Goal: Task Accomplishment & Management: Complete application form

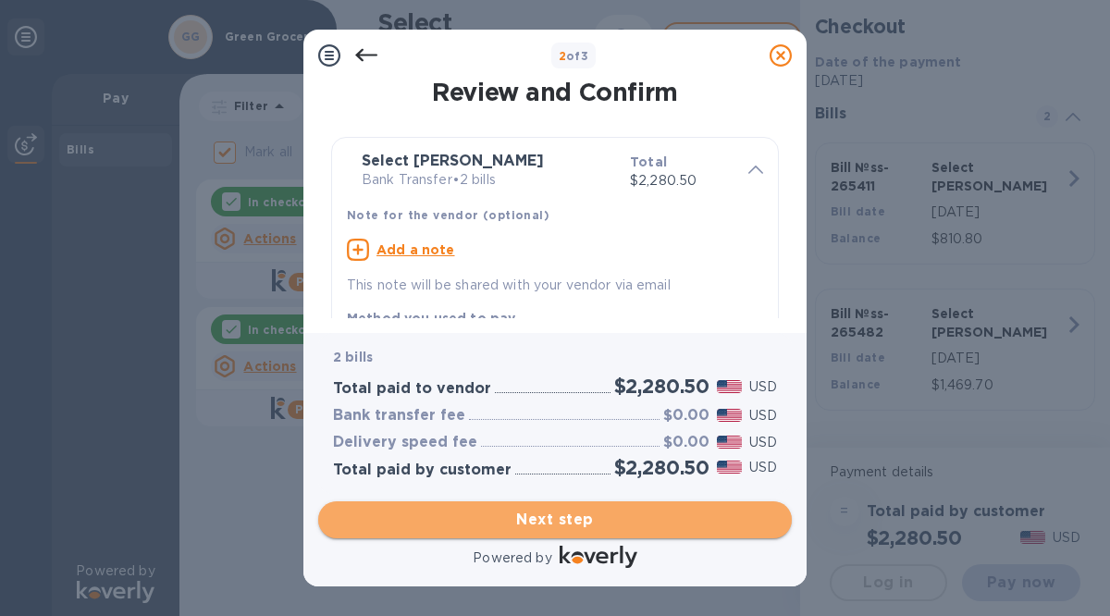
click at [531, 515] on span "Next step" at bounding box center [555, 520] width 444 height 22
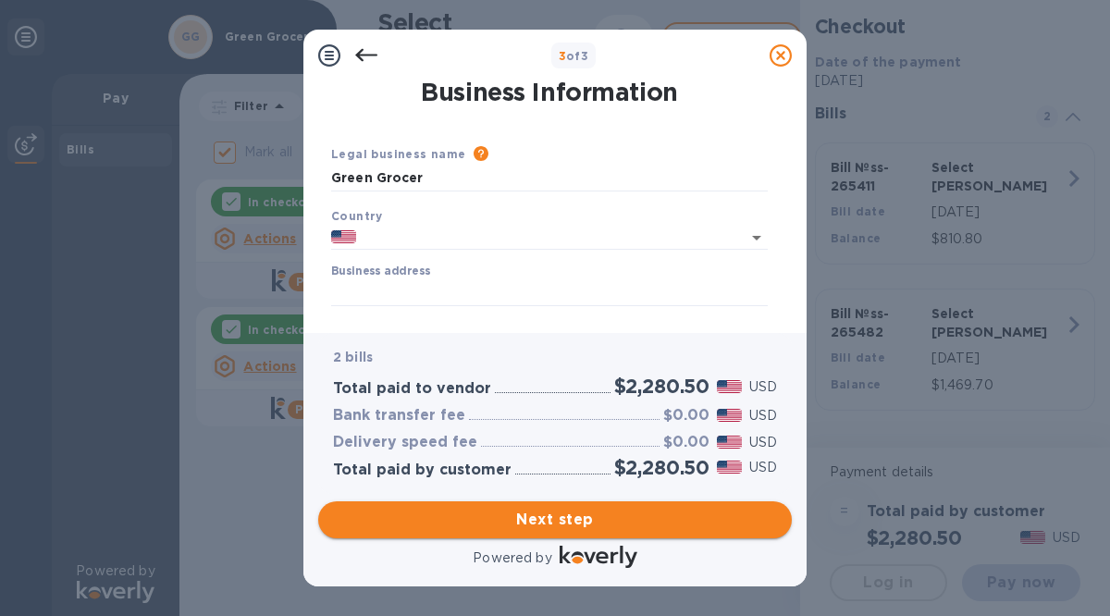
type input "[GEOGRAPHIC_DATA]"
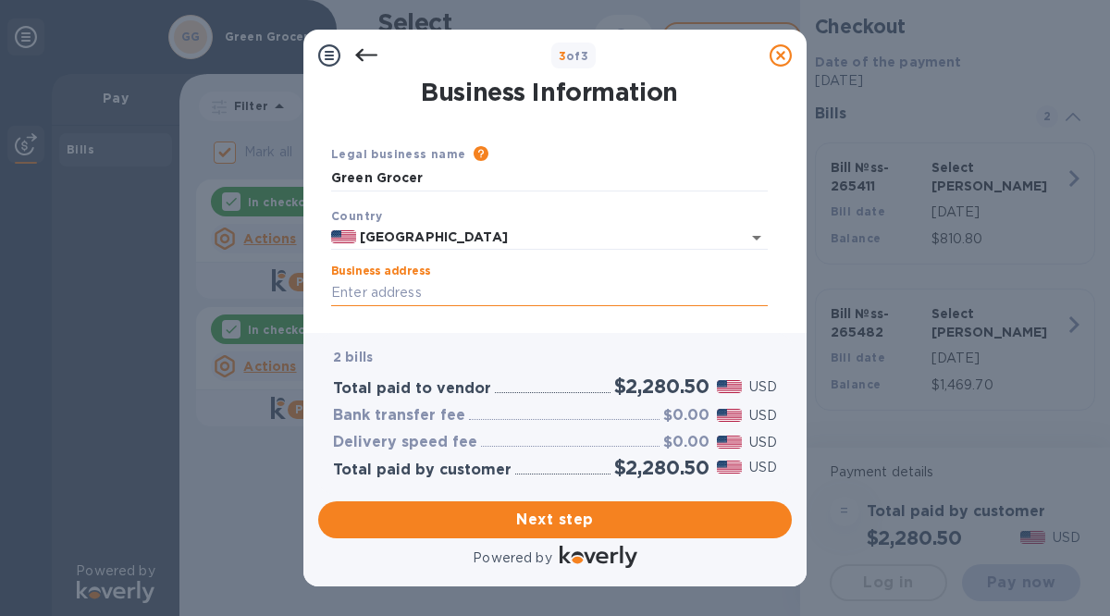
click at [385, 295] on input "Business address" at bounding box center [549, 293] width 436 height 28
type input "[STREET_ADDRESS]"
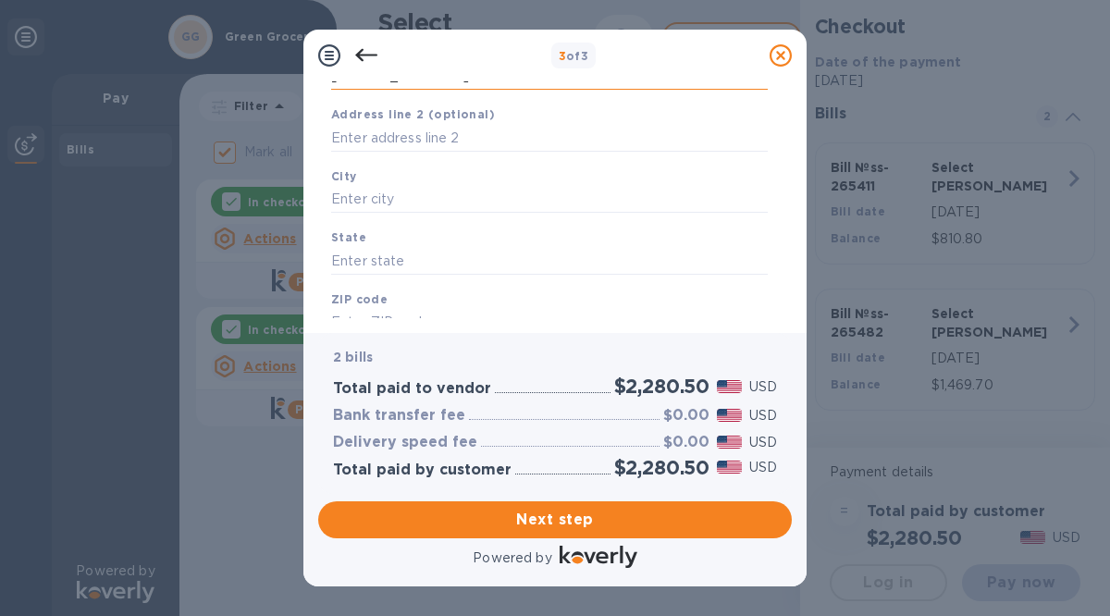
scroll to position [245, 0]
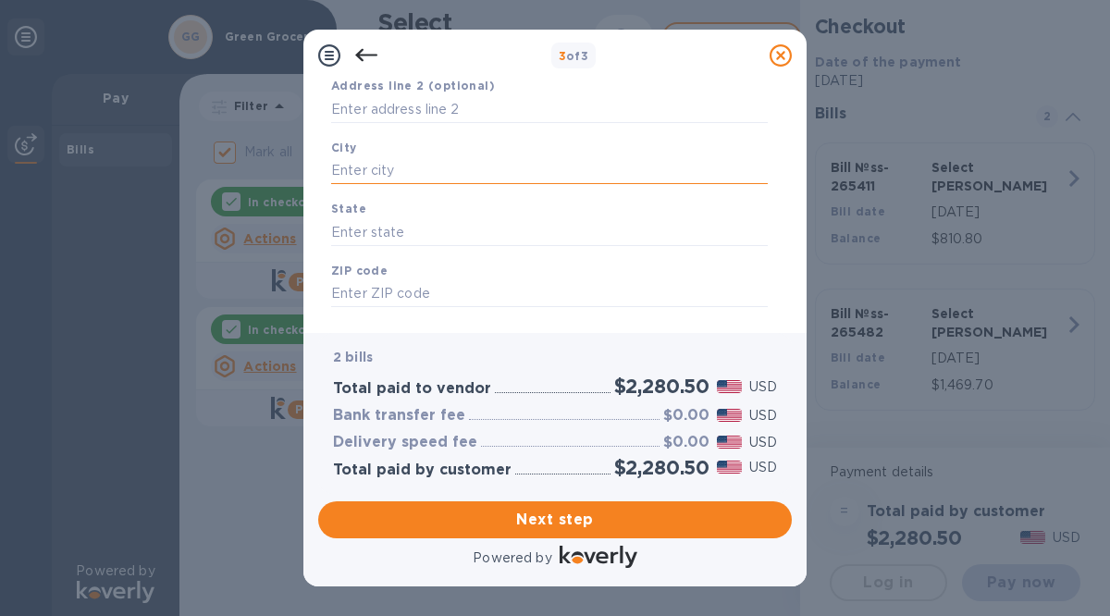
click at [367, 167] on input "text" at bounding box center [549, 171] width 436 height 28
type input "[PERSON_NAME] bay"
click at [335, 239] on input "text" at bounding box center [549, 232] width 436 height 28
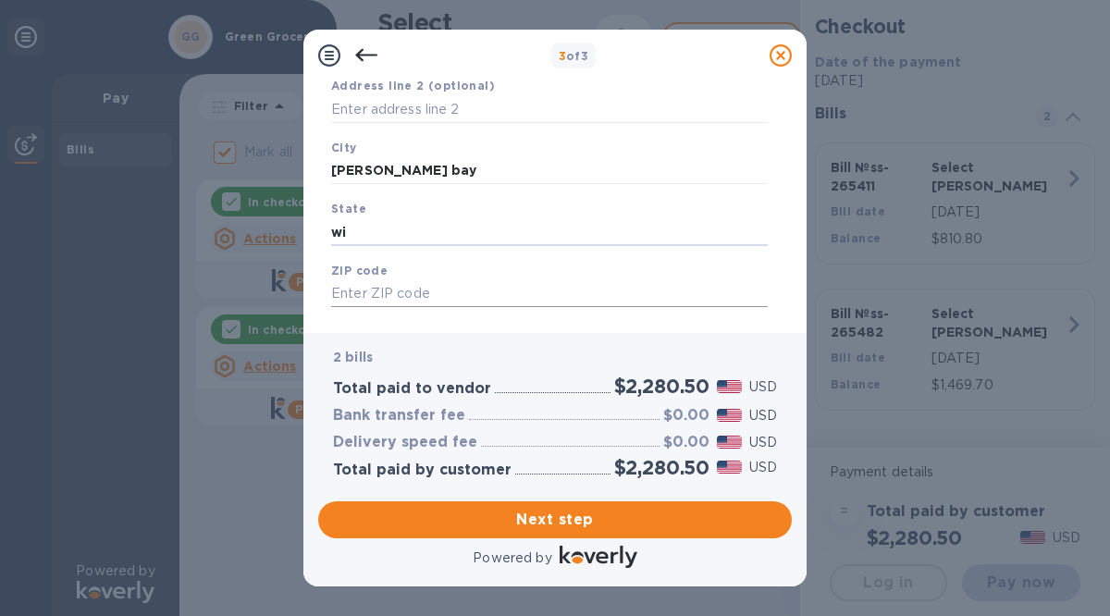
type input "wi"
click at [332, 294] on input "text" at bounding box center [549, 294] width 436 height 28
click at [370, 296] on input "text" at bounding box center [549, 294] width 436 height 28
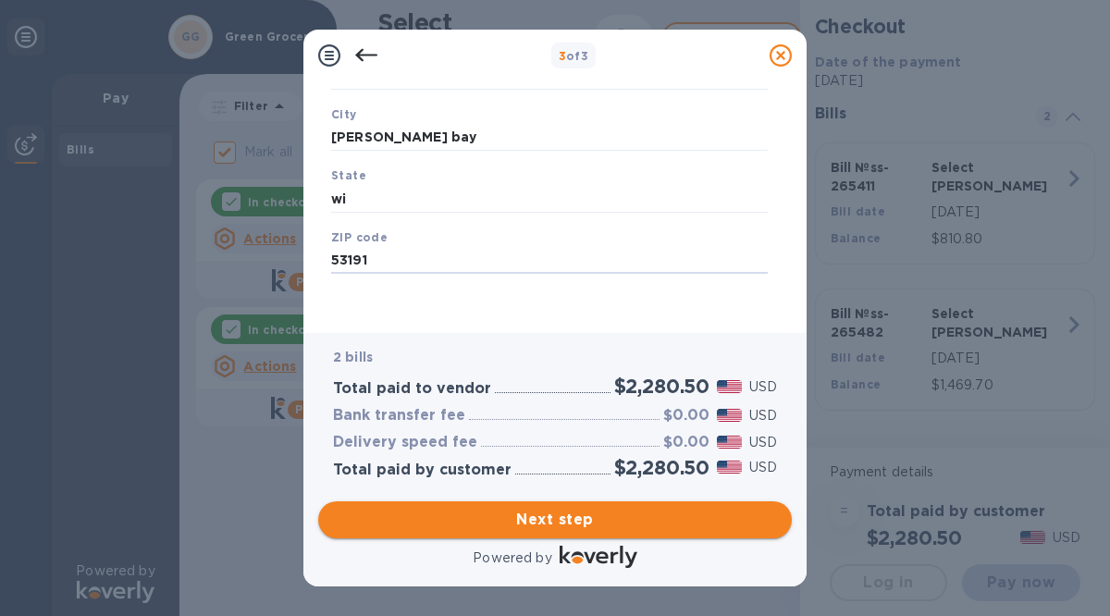
type input "53191"
click at [513, 521] on span "Next step" at bounding box center [555, 520] width 444 height 22
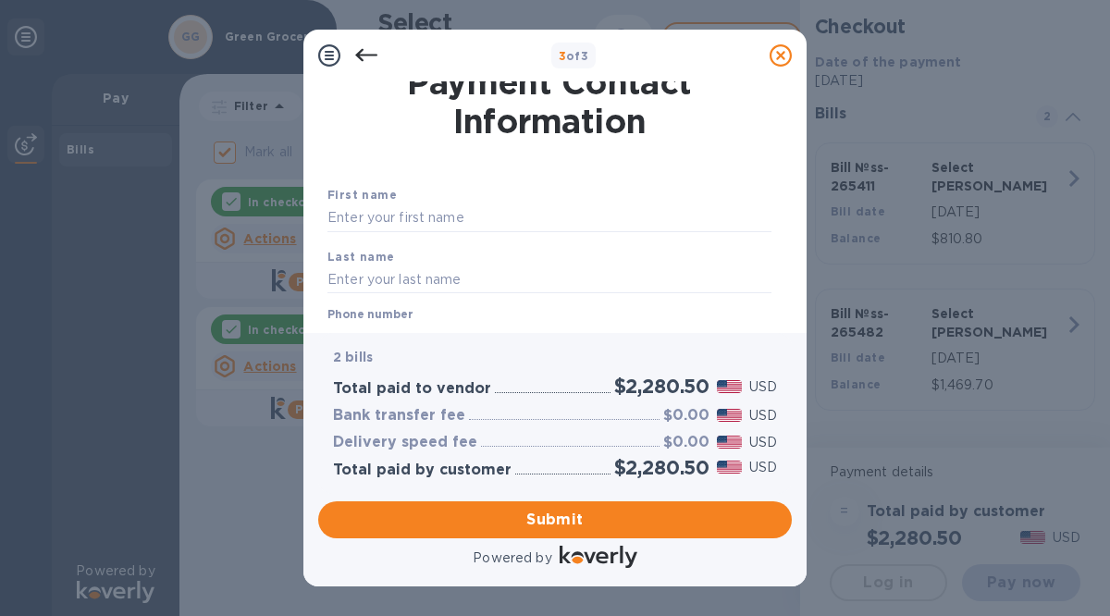
scroll to position [0, 0]
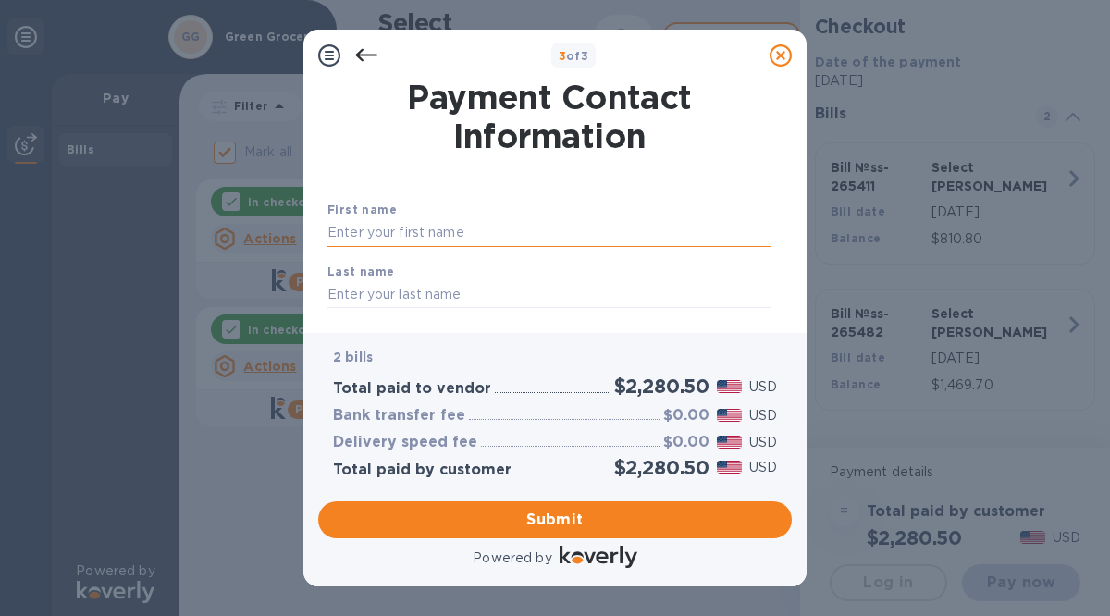
click at [340, 235] on input "text" at bounding box center [549, 233] width 444 height 28
type input "[PERSON_NAME]"
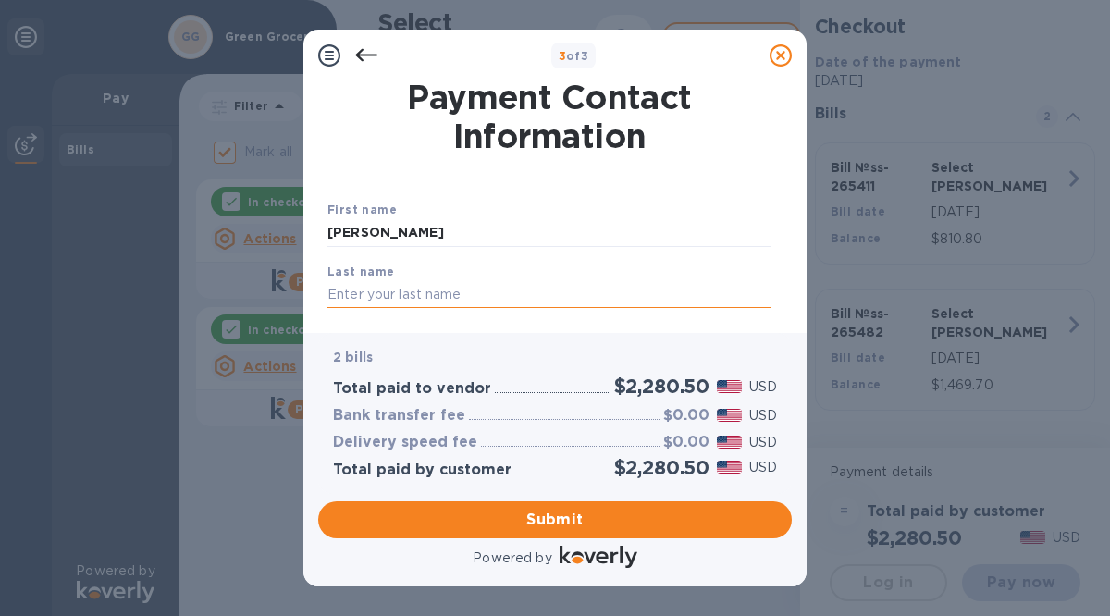
click at [338, 289] on input "text" at bounding box center [549, 294] width 444 height 28
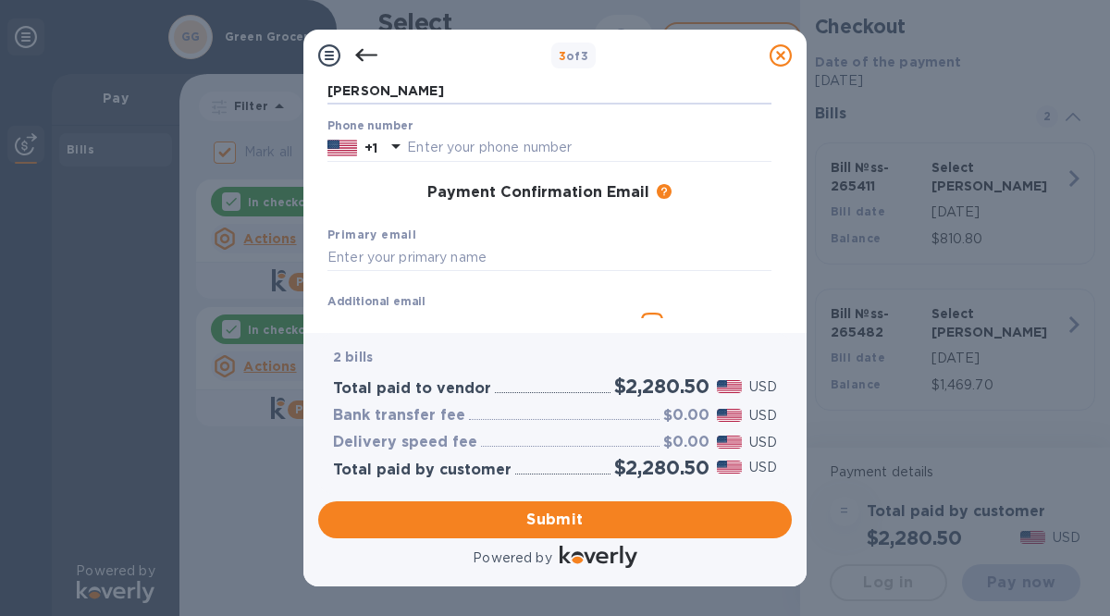
scroll to position [206, 0]
type input "[PERSON_NAME]"
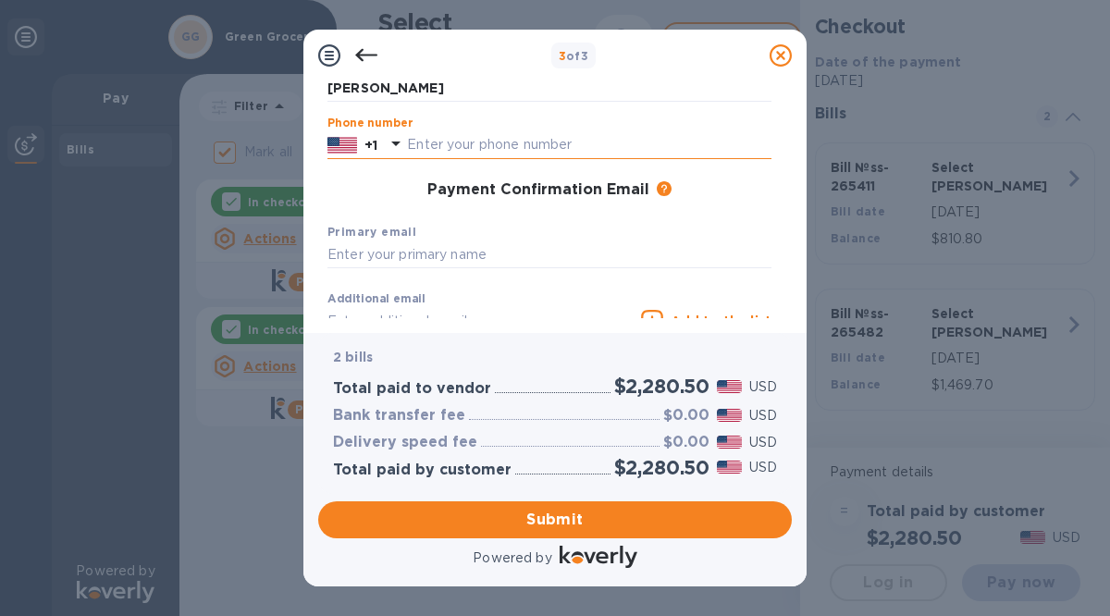
click at [422, 146] on input "text" at bounding box center [589, 145] width 364 height 28
type input "2622459077"
type input "[EMAIL_ADDRESS][DOMAIN_NAME]"
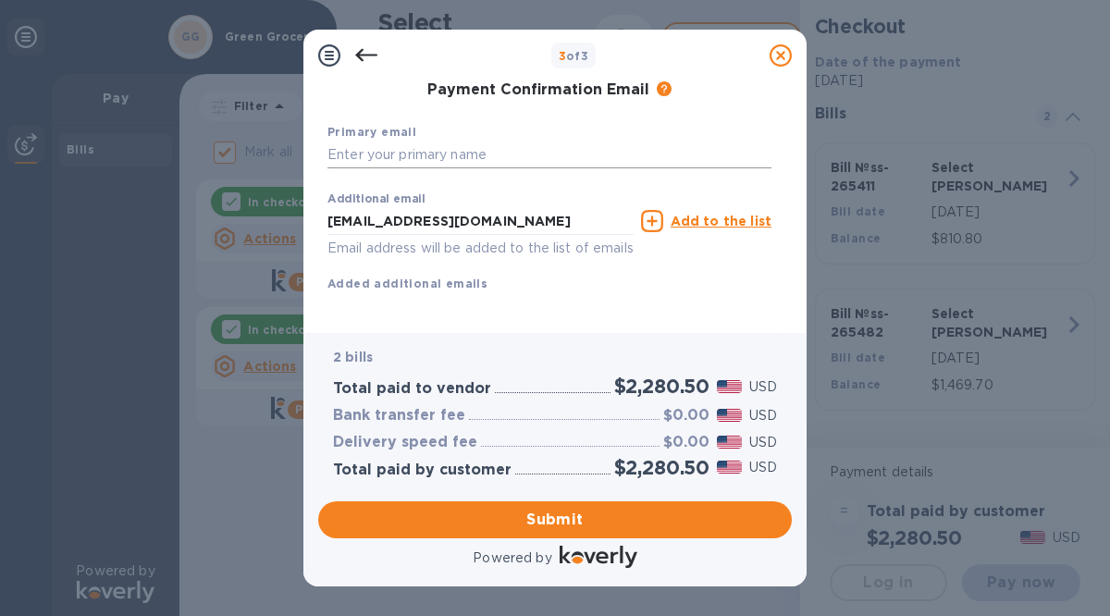
scroll to position [314, 0]
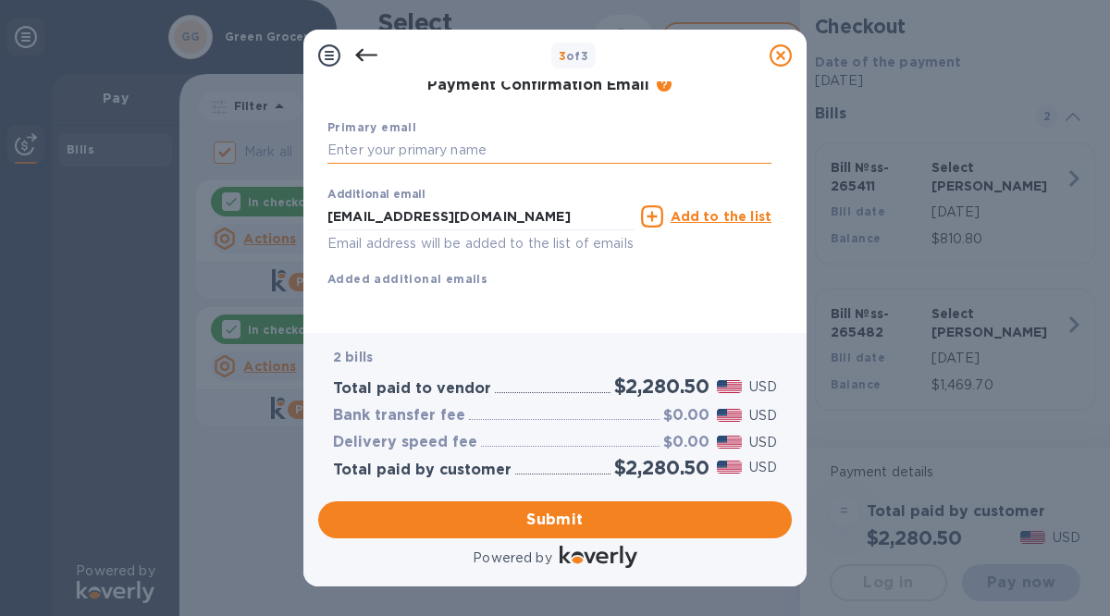
click at [340, 147] on input "text" at bounding box center [549, 151] width 444 height 28
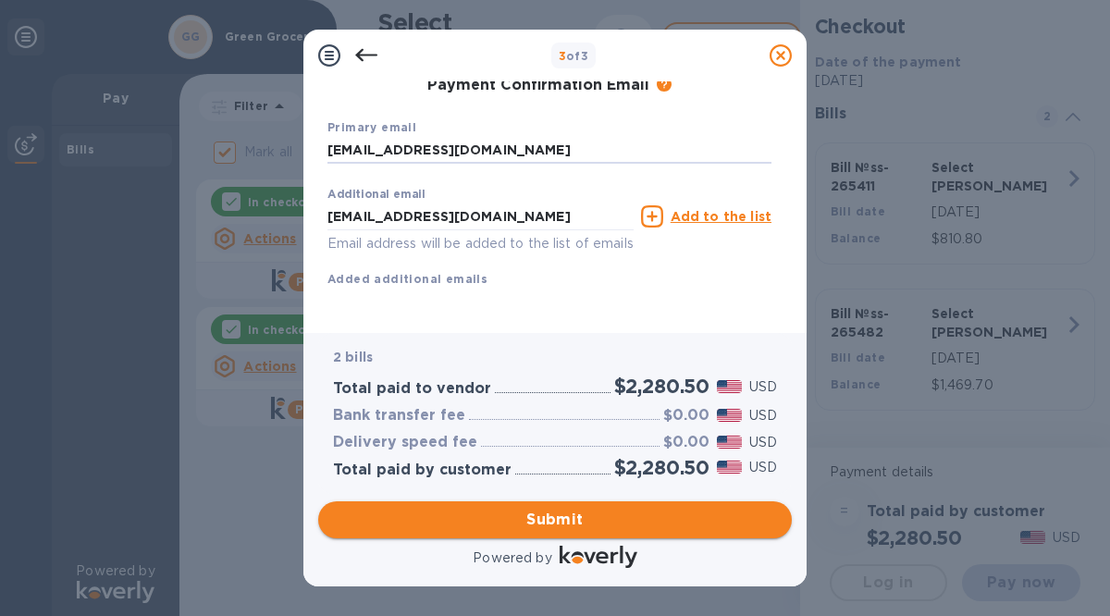
type input "[EMAIL_ADDRESS][DOMAIN_NAME]"
click at [533, 523] on span "Submit" at bounding box center [555, 520] width 444 height 22
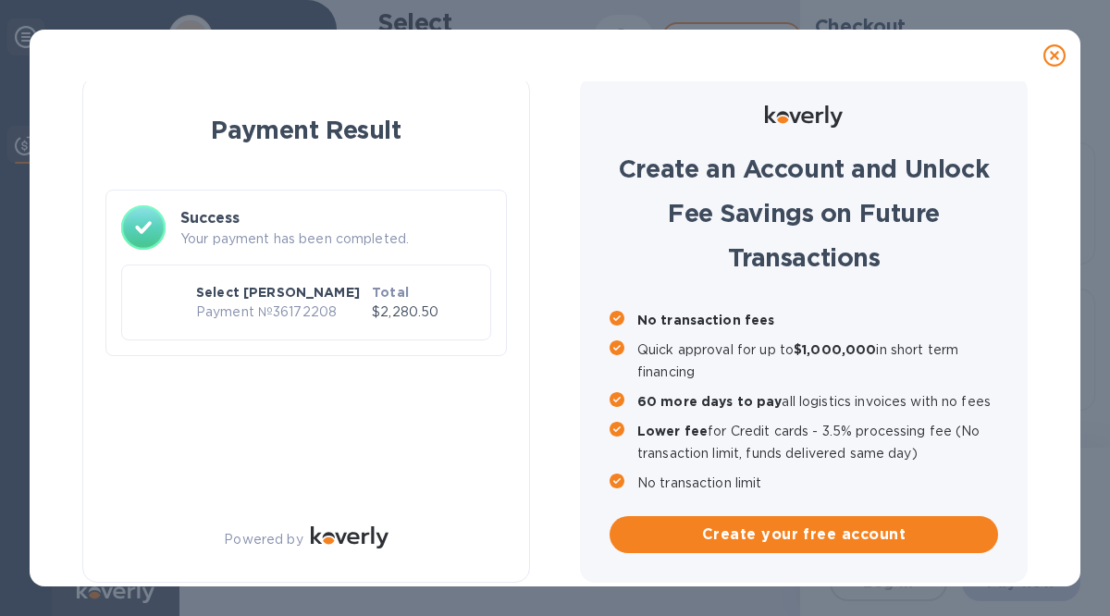
checkbox input "false"
click at [1052, 59] on icon at bounding box center [1054, 55] width 22 height 22
